Goal: Transaction & Acquisition: Purchase product/service

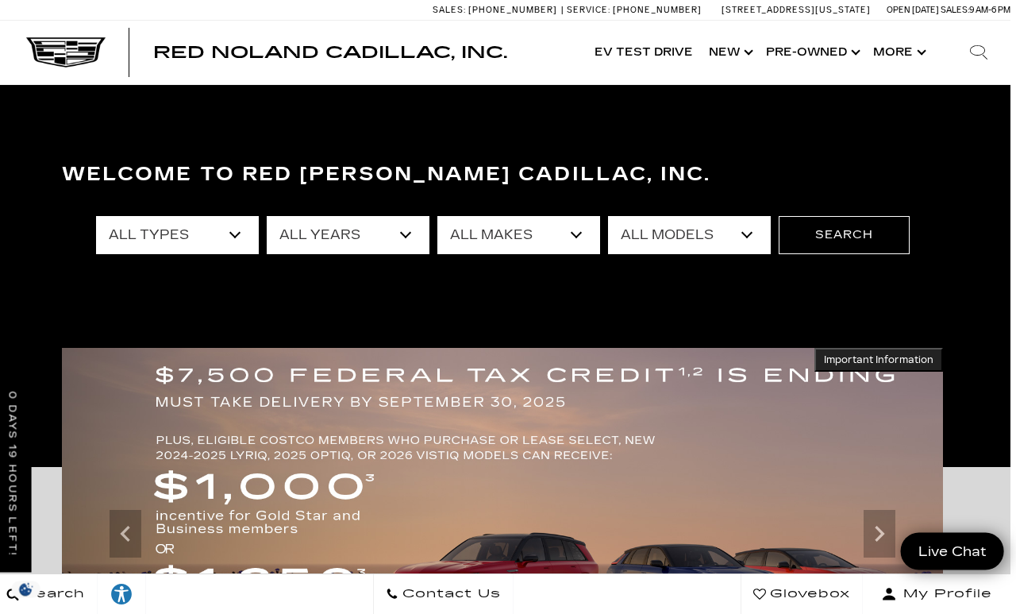
scroll to position [30, 6]
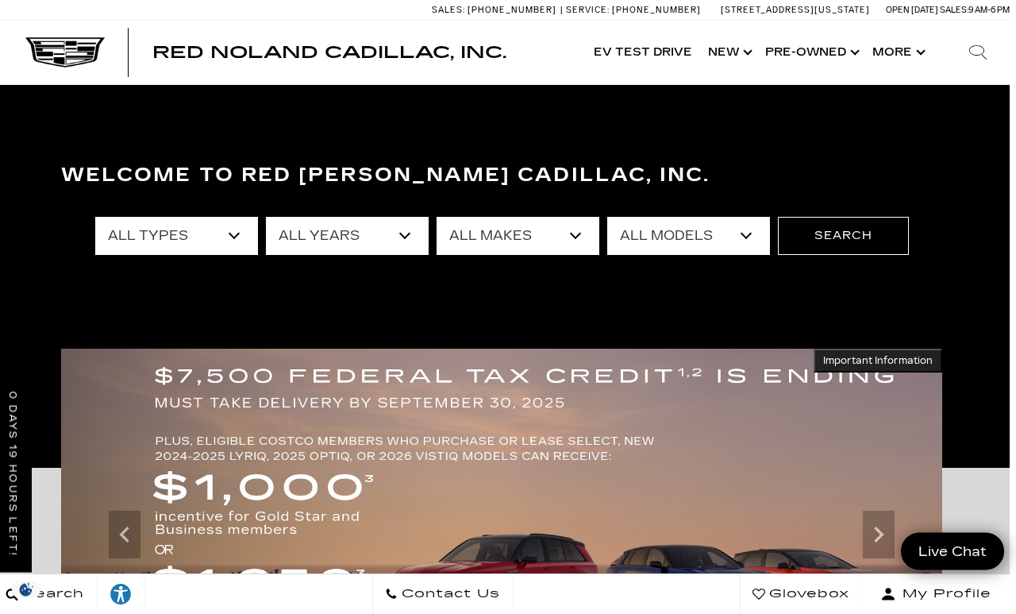
click at [743, 248] on select "All Models A4 Cherokee Colorado Crown Signia CT4 CT5 CT5-V Enclave EQE Escalade…" at bounding box center [688, 236] width 163 height 38
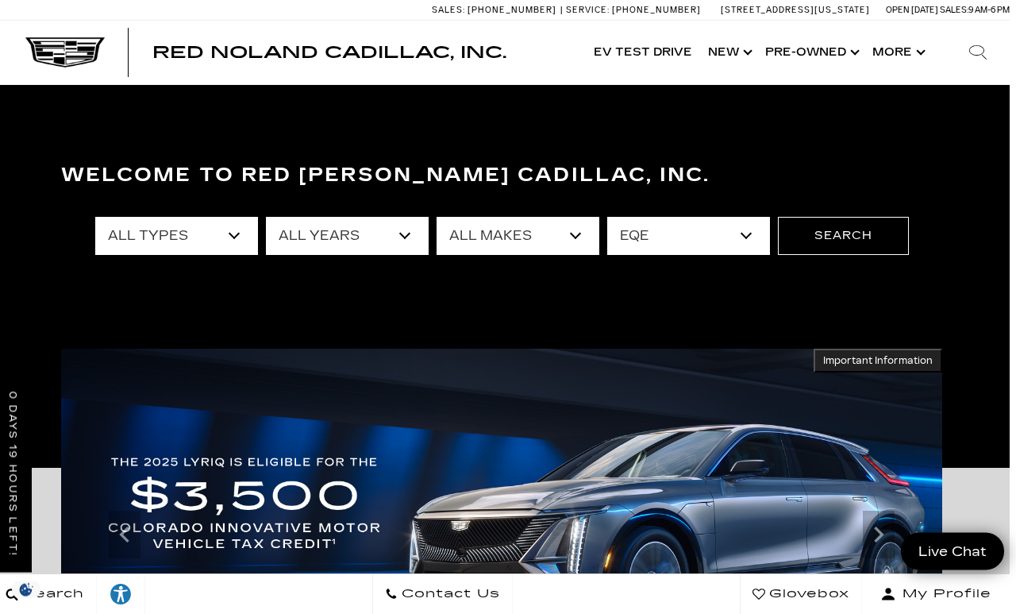
click at [744, 219] on select "All Models A4 Cherokee Colorado Crown Signia CT4 CT5 CT5-V Enclave EQE Escalade…" at bounding box center [688, 236] width 163 height 38
select select "CT5-V"
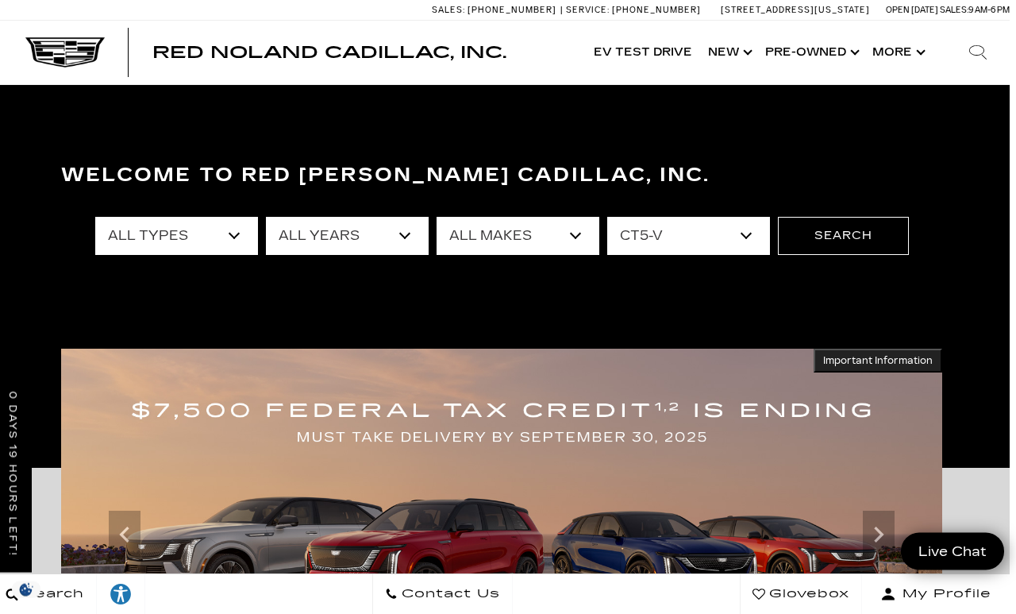
click at [865, 241] on button "Search" at bounding box center [843, 236] width 131 height 38
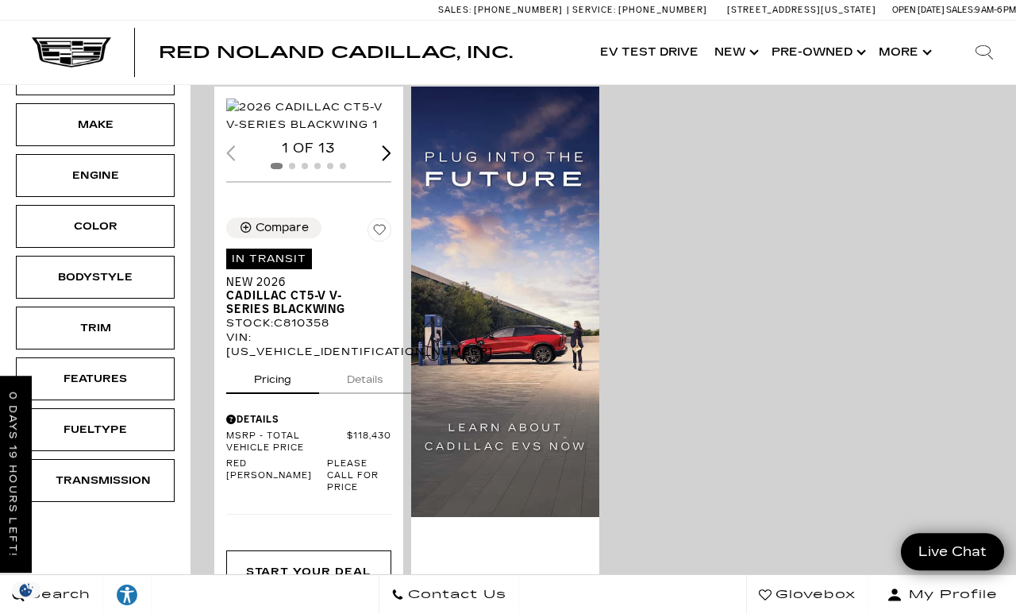
scroll to position [368, 0]
click at [253, 316] on span "Cadillac CT5-V V-Series Blackwing" at bounding box center [302, 302] width 153 height 27
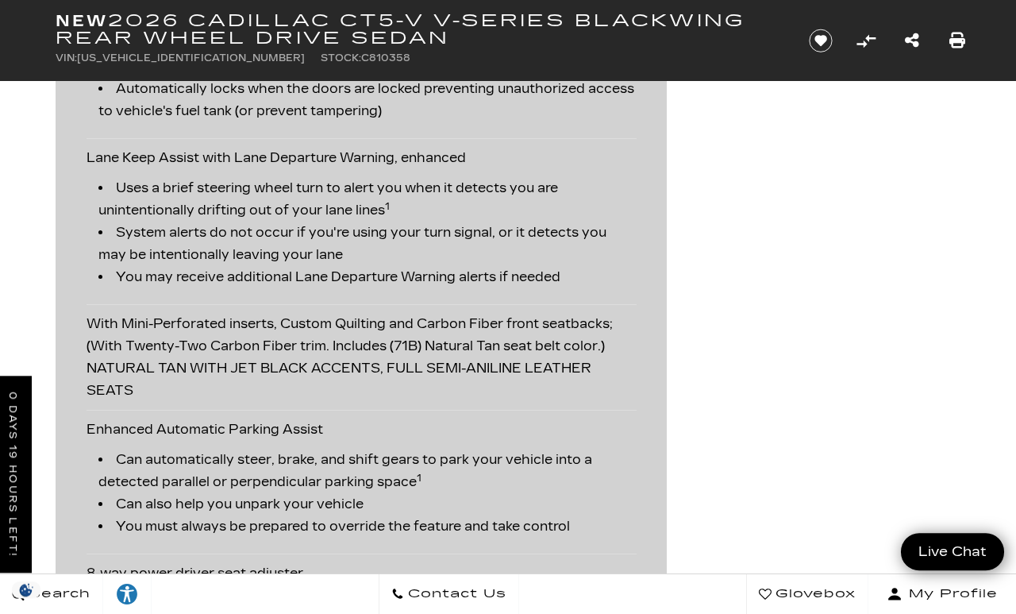
scroll to position [3128, 0]
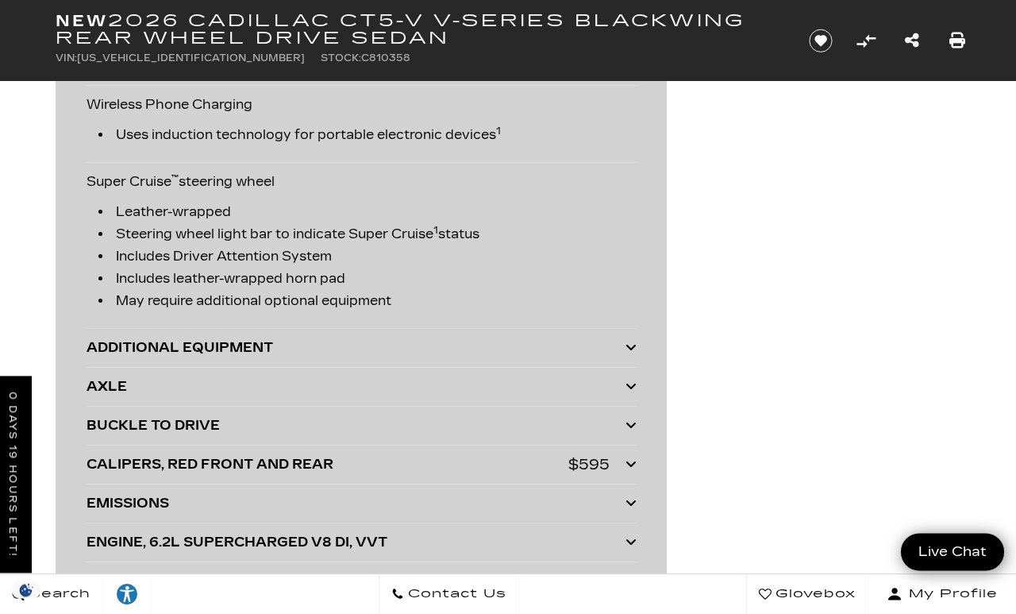
click at [90, 352] on div "ADDITIONAL EQUIPMENT" at bounding box center [356, 348] width 539 height 22
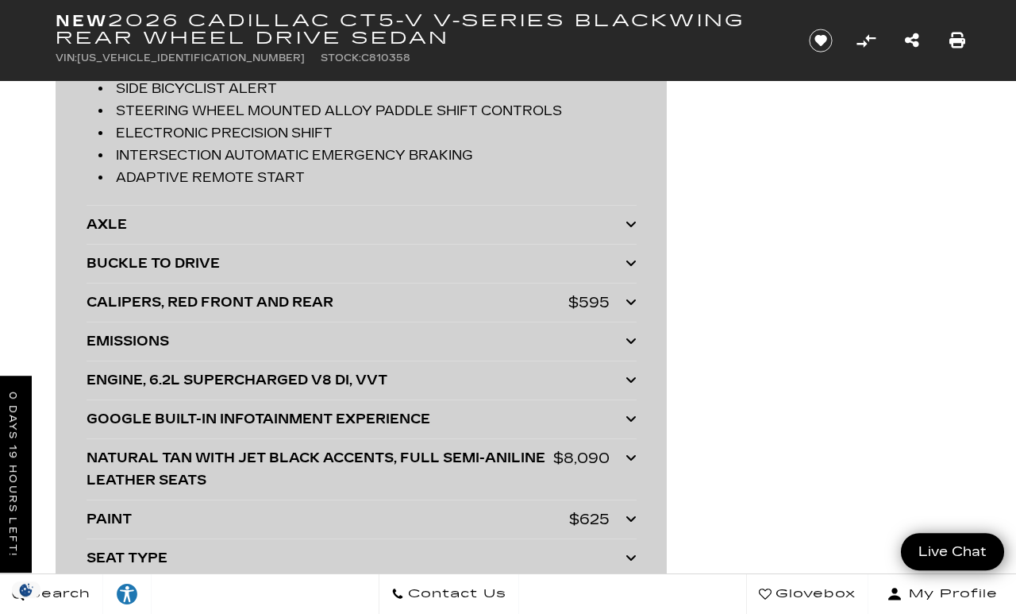
scroll to position [4798, 0]
click at [95, 391] on div "ENGINE, 6.2L SUPERCHARGED V8 DI, VVT" at bounding box center [356, 380] width 539 height 22
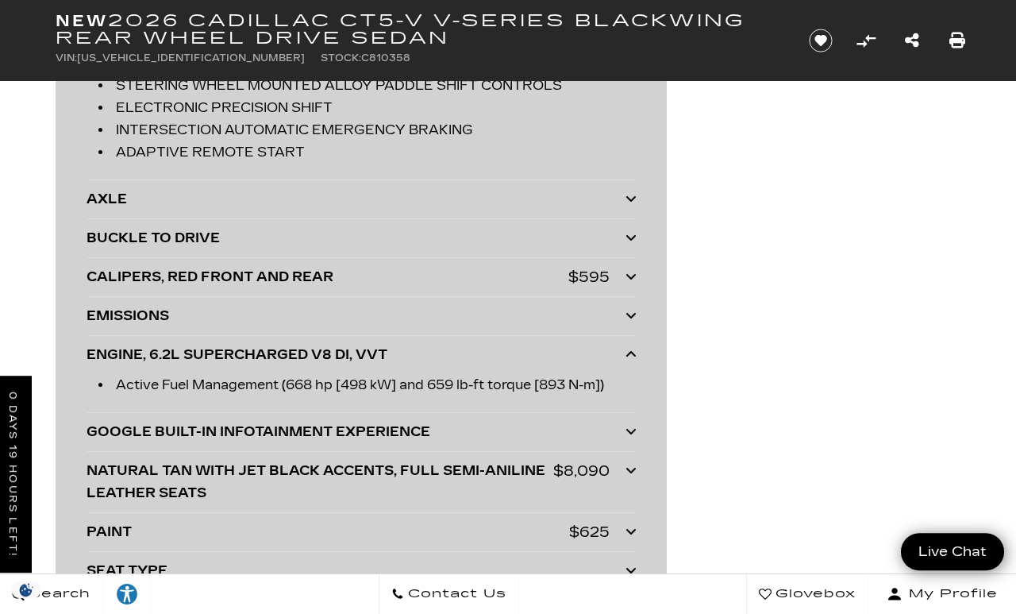
scroll to position [4826, 0]
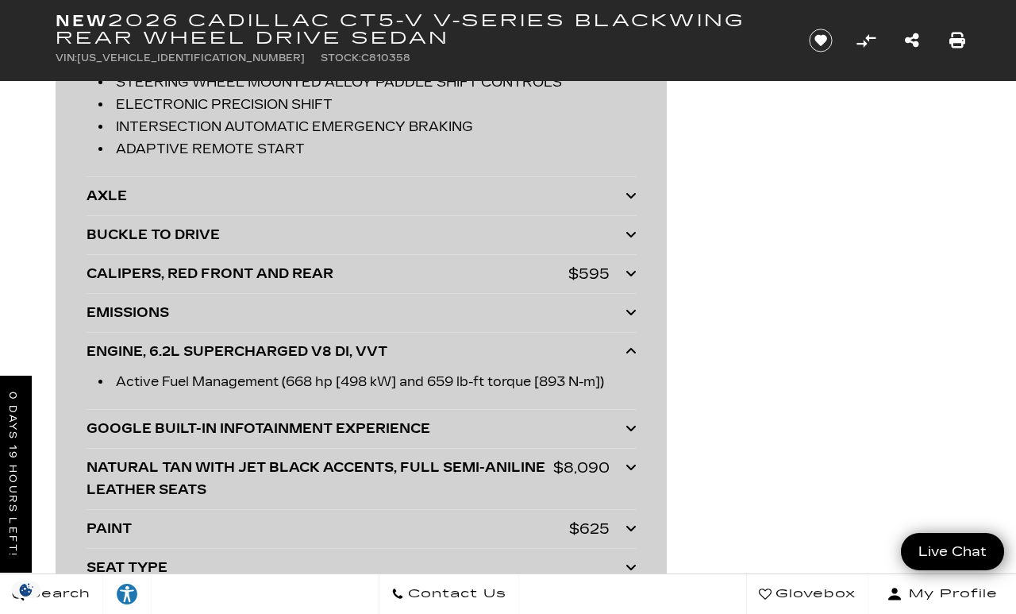
click at [99, 324] on div "EMISSIONS" at bounding box center [356, 313] width 539 height 22
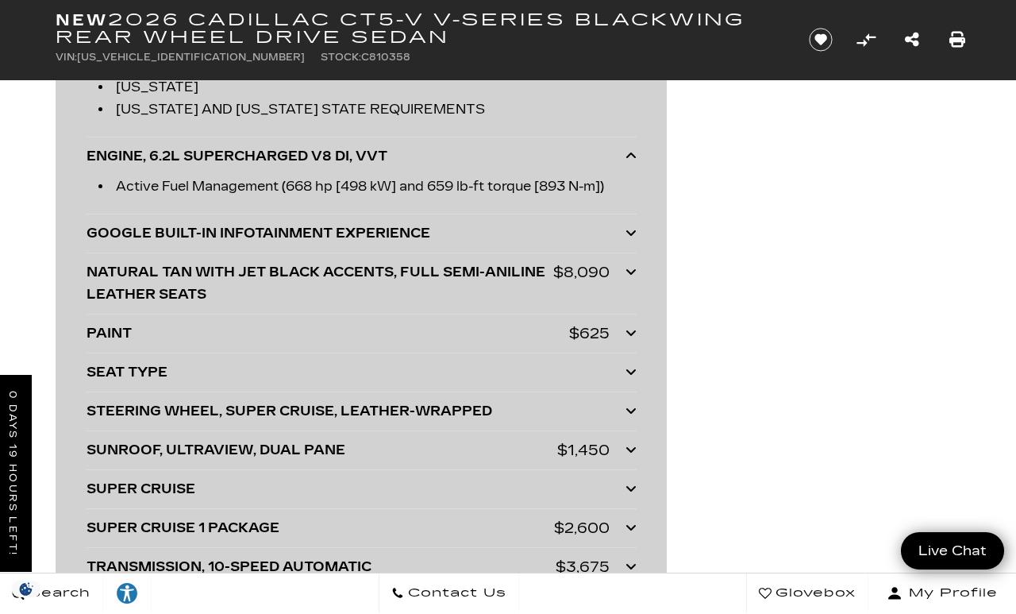
scroll to position [5415, 0]
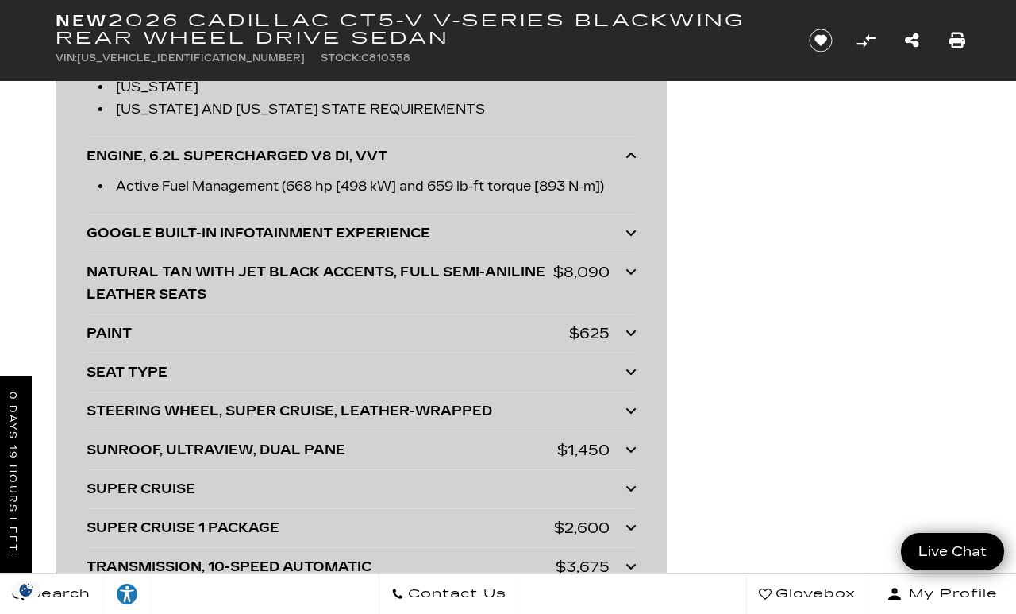
click at [92, 375] on div "SEAT TYPE" at bounding box center [356, 372] width 539 height 22
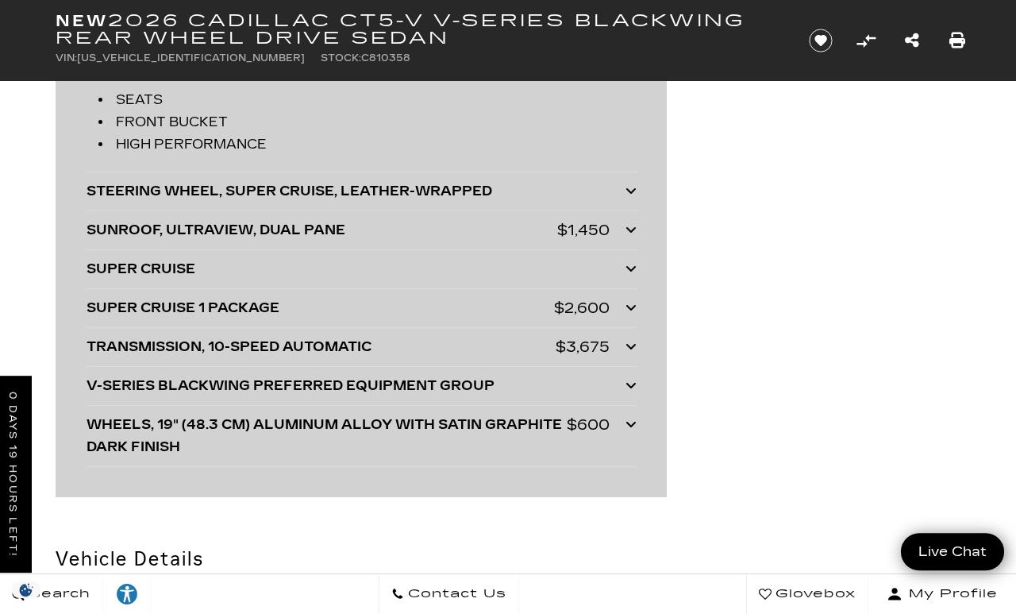
scroll to position [5718, 0]
click at [93, 395] on div "V-SERIES BLACKWING PREFERRED EQUIPMENT GROUP" at bounding box center [356, 385] width 539 height 22
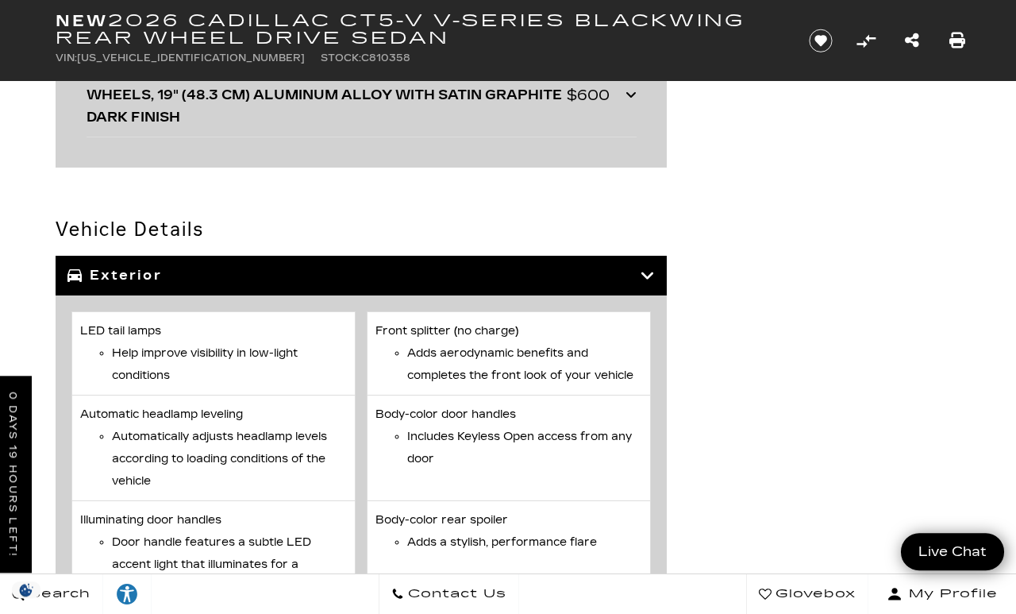
scroll to position [6100, 0]
